Goal: Obtain resource: Obtain resource

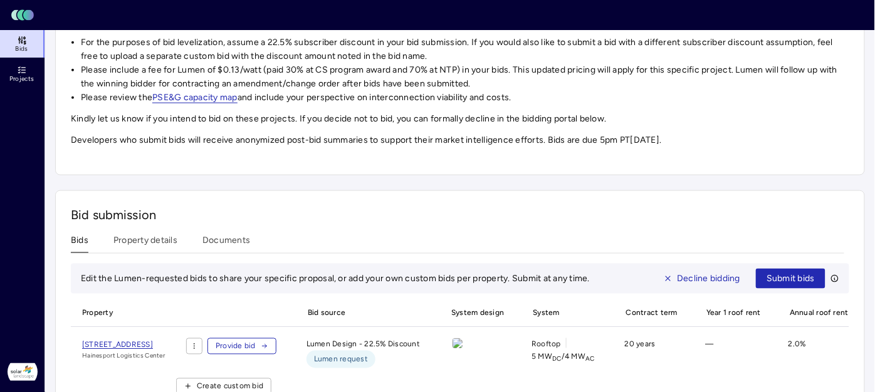
scroll to position [375, 0]
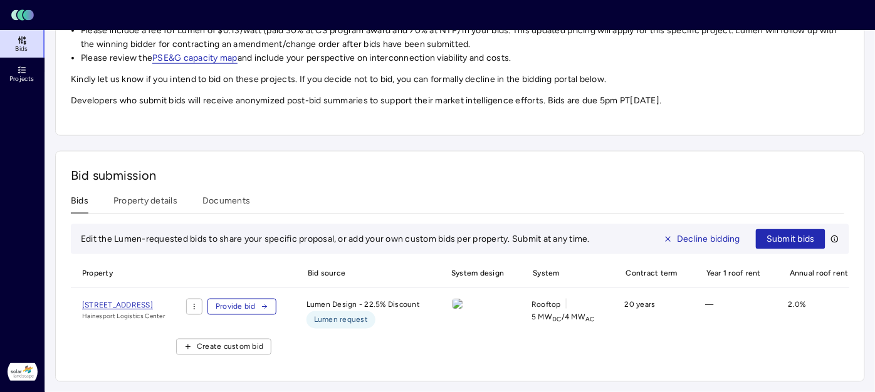
click at [153, 301] on span "[STREET_ADDRESS]" at bounding box center [117, 305] width 71 height 9
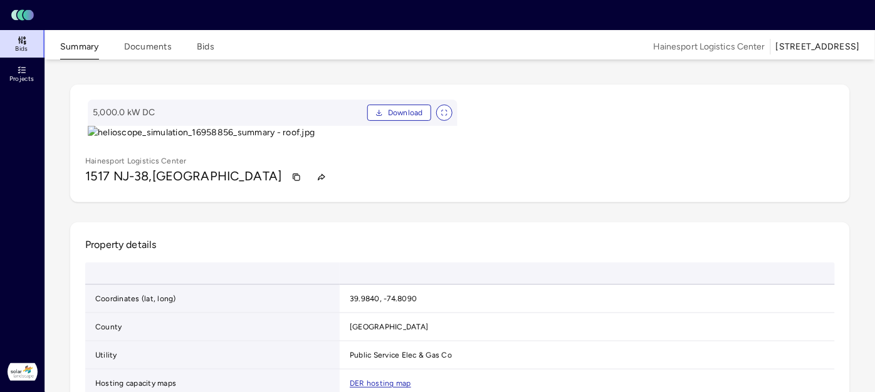
scroll to position [70, 0]
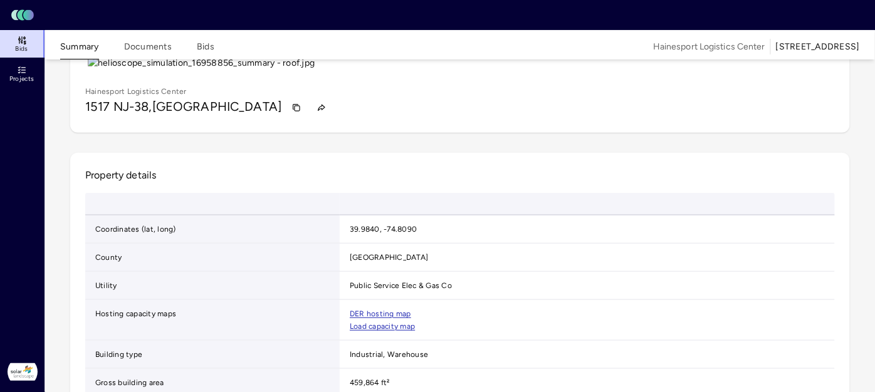
click at [89, 49] on button "Summary" at bounding box center [79, 49] width 39 height 19
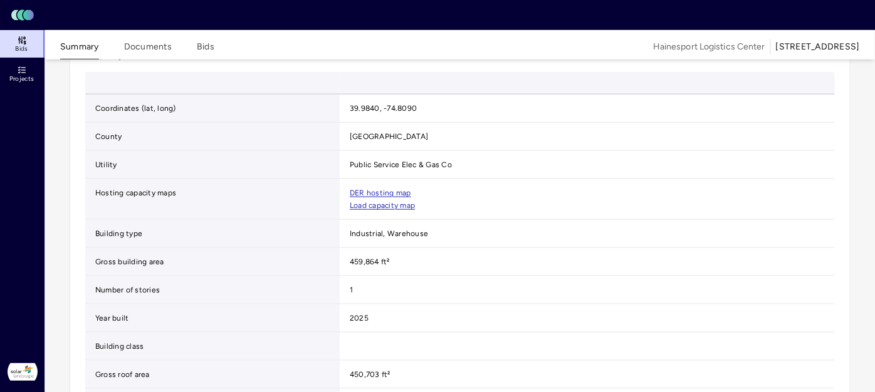
scroll to position [0, 0]
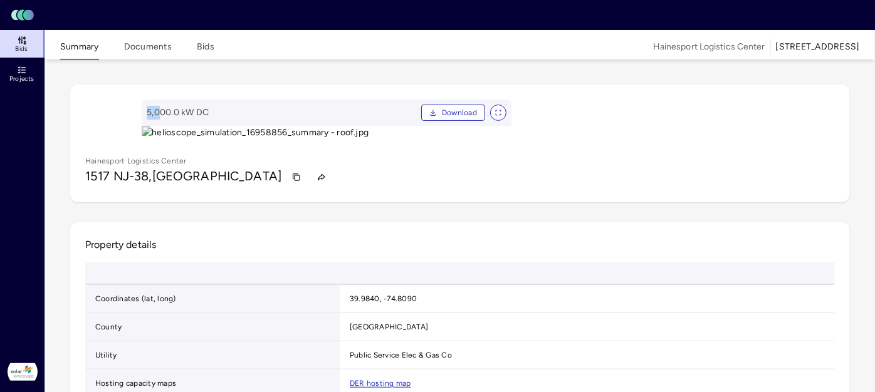
drag, startPoint x: 93, startPoint y: 113, endPoint x: 162, endPoint y: 112, distance: 68.9
click at [162, 112] on span "5,000.0 kW DC" at bounding box center [281, 113] width 269 height 14
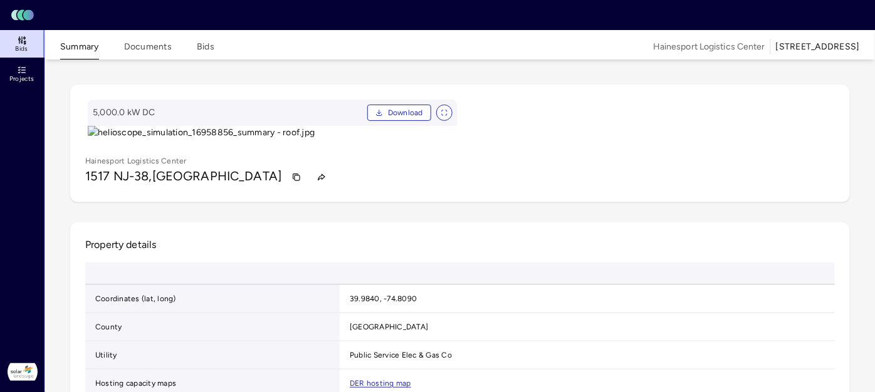
drag, startPoint x: 162, startPoint y: 112, endPoint x: 239, endPoint y: 105, distance: 76.7
click at [239, 105] on div "5,000.0 kW DC Download" at bounding box center [273, 113] width 370 height 26
click at [76, 44] on button "Summary" at bounding box center [79, 49] width 39 height 19
click at [27, 46] on span "Bids" at bounding box center [21, 49] width 13 height 8
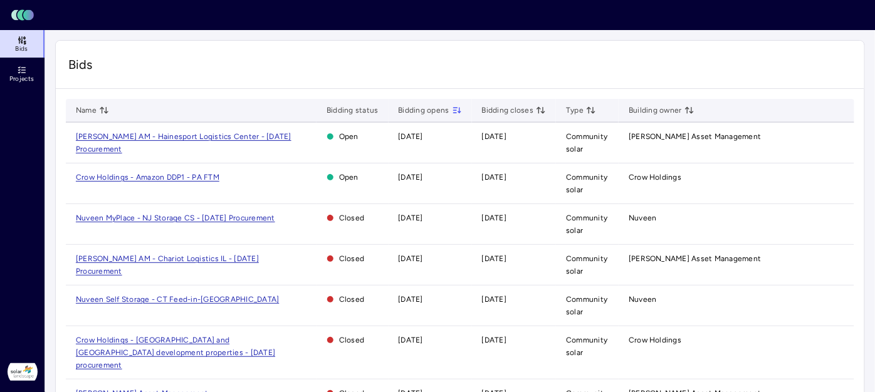
click at [190, 135] on span "[PERSON_NAME] AM - Hainesport Logistics Center - [DATE] Procurement" at bounding box center [184, 142] width 216 height 21
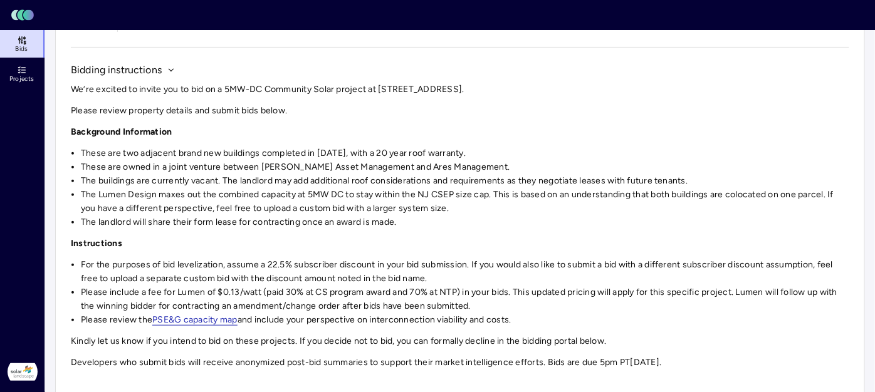
scroll to position [139, 0]
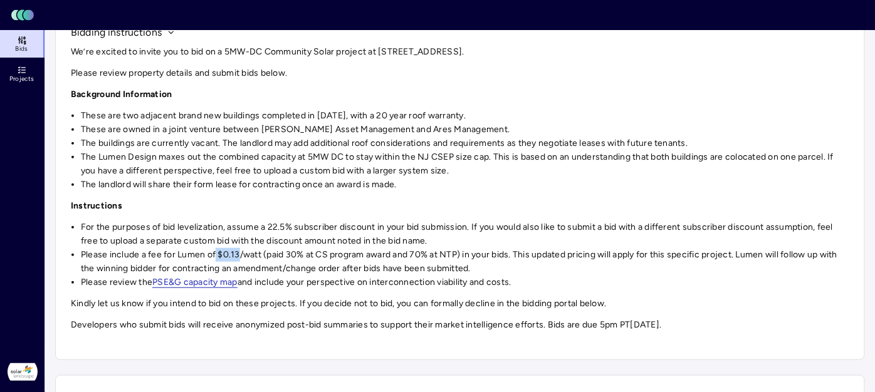
drag, startPoint x: 217, startPoint y: 254, endPoint x: 241, endPoint y: 254, distance: 23.8
click at [241, 254] on li "Please include a fee for Lumen of $0.13/watt (paid 30% at CS program award and …" at bounding box center [465, 262] width 768 height 28
drag, startPoint x: 241, startPoint y: 254, endPoint x: 464, endPoint y: 252, distance: 223.1
click at [464, 252] on li "Please include a fee for Lumen of $0.13/watt (paid 30% at CS program award and …" at bounding box center [465, 262] width 768 height 28
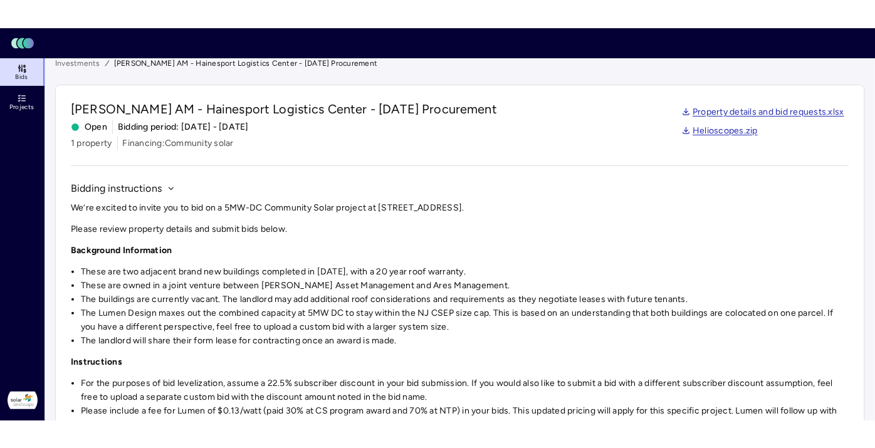
scroll to position [0, 0]
